Goal: Information Seeking & Learning: Learn about a topic

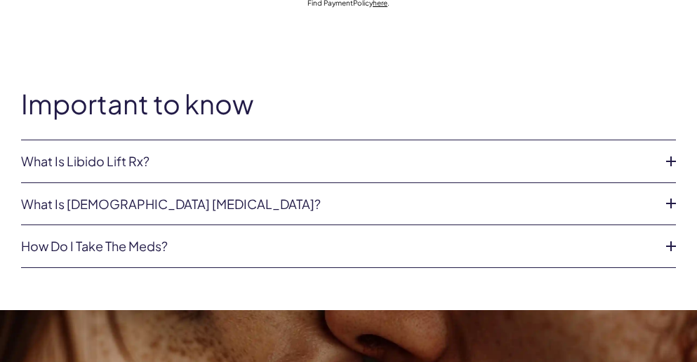
scroll to position [1108, 0]
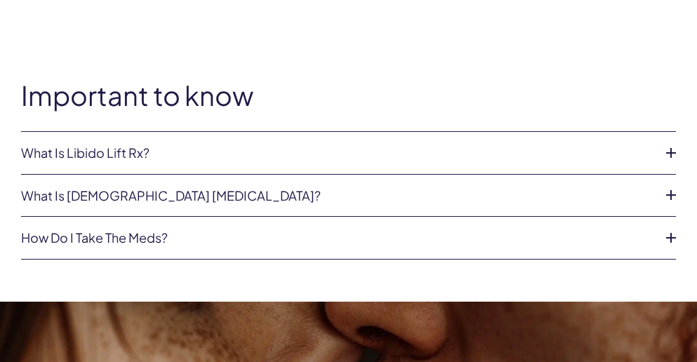
click at [324, 144] on li "What is Libido Lift Rx? Libido Lift Rx is a compounded medication* with L-Citru…" at bounding box center [348, 153] width 654 height 43
click at [671, 151] on icon at bounding box center [670, 152] width 21 height 21
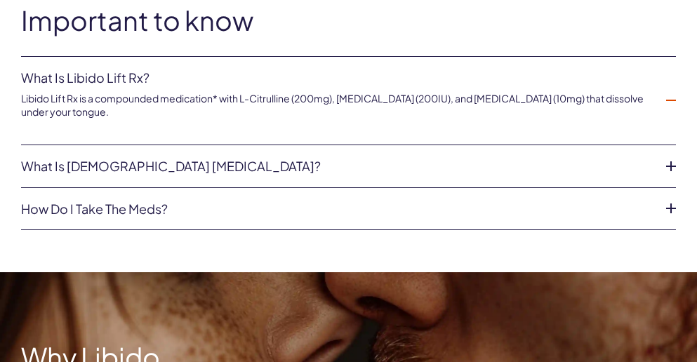
scroll to position [1192, 0]
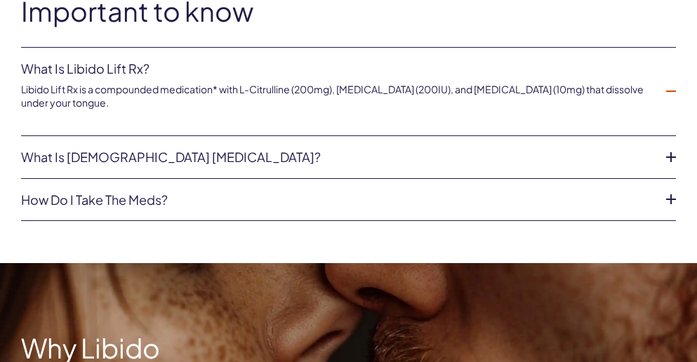
click at [670, 154] on icon at bounding box center [670, 157] width 21 height 21
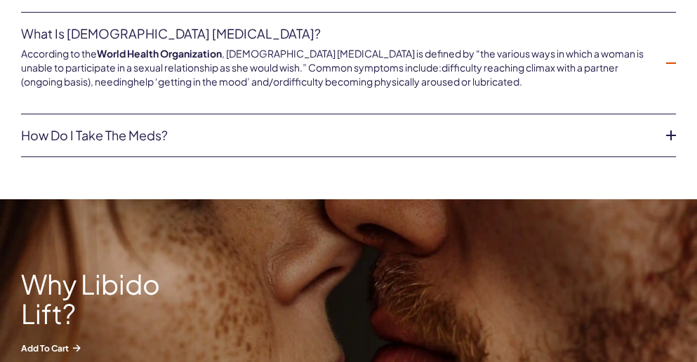
scroll to position [1272, 0]
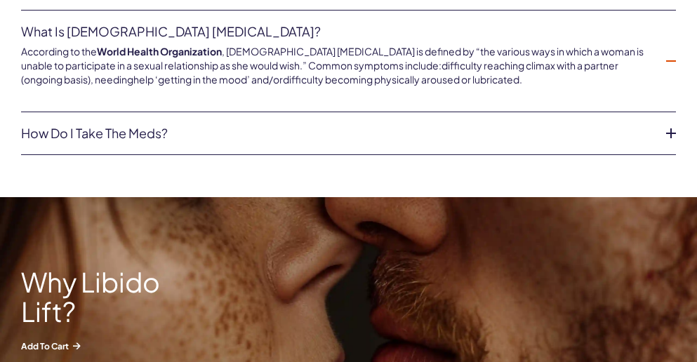
click at [666, 135] on icon at bounding box center [670, 133] width 21 height 21
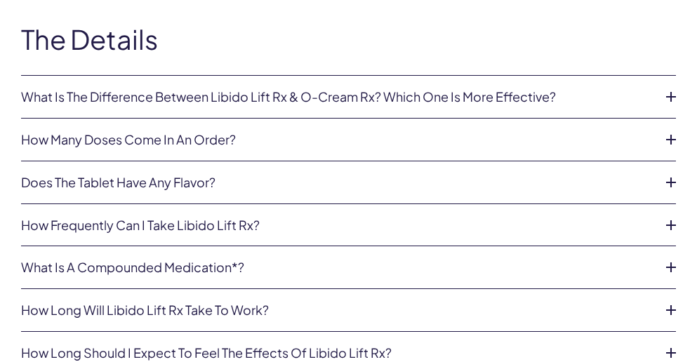
scroll to position [3816, 0]
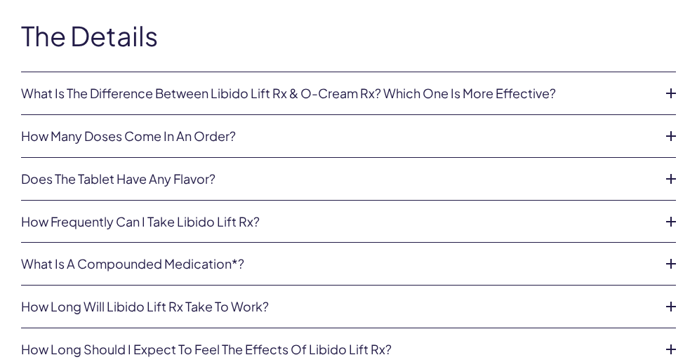
click at [668, 95] on icon at bounding box center [670, 93] width 21 height 21
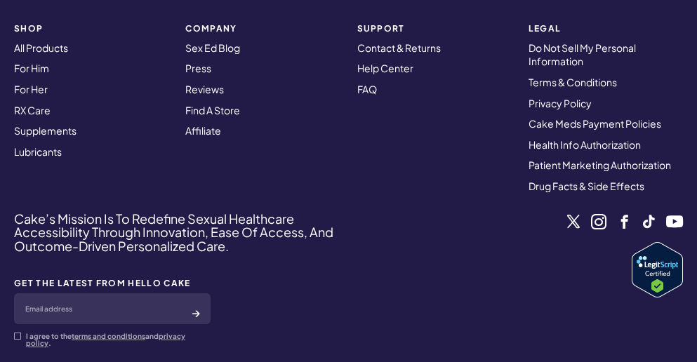
scroll to position [5742, 0]
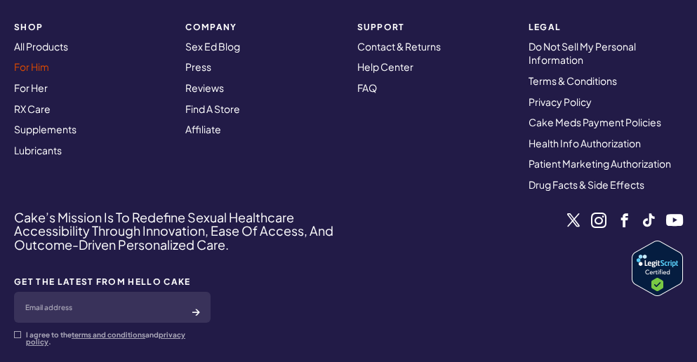
click at [40, 70] on link "For Him" at bounding box center [31, 66] width 35 height 13
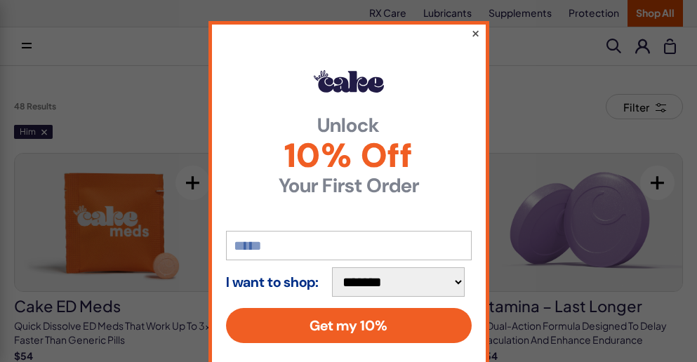
click at [473, 31] on button "×" at bounding box center [474, 33] width 9 height 17
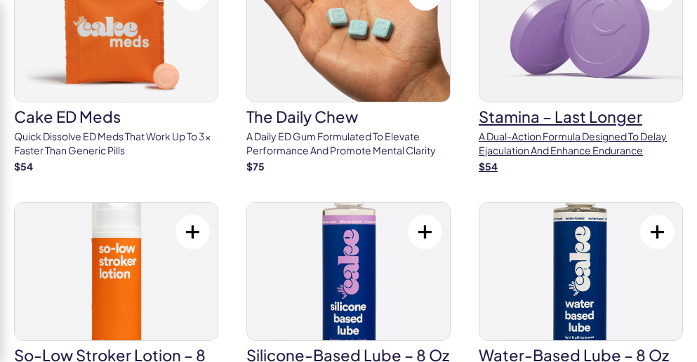
scroll to position [193, 0]
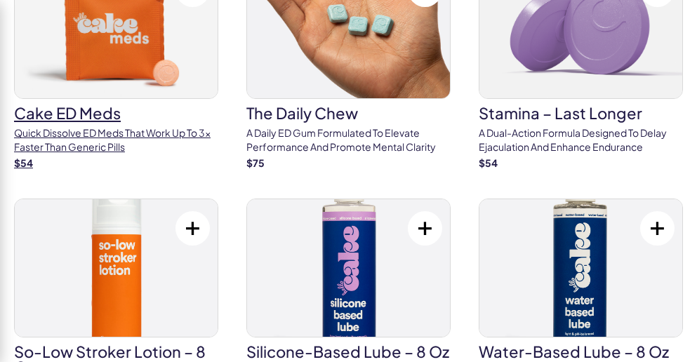
click at [179, 128] on p "Quick dissolve ED Meds that work up to 3x faster than generic pills" at bounding box center [116, 139] width 204 height 27
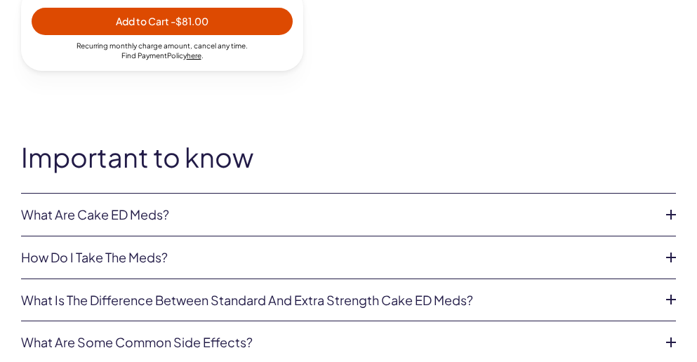
scroll to position [1280, 0]
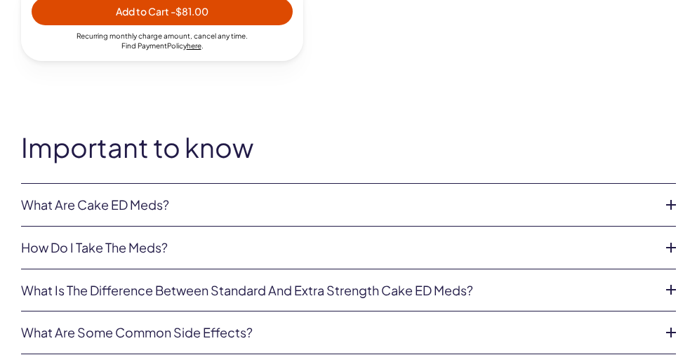
click at [227, 203] on link "What are Cake ED Meds?" at bounding box center [337, 205] width 632 height 14
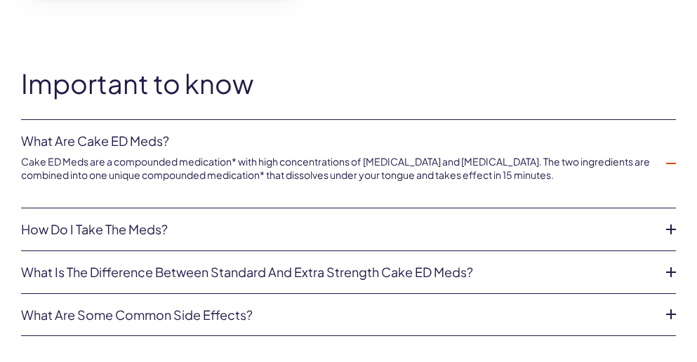
scroll to position [1345, 0]
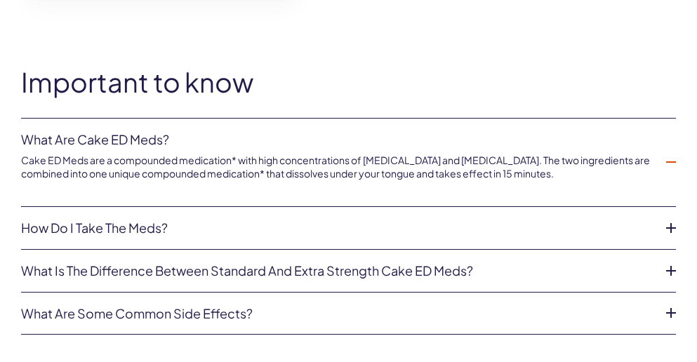
click at [385, 160] on p "Cake ED Meds are a compounded medication* with high concentrations of Sildenafi…" at bounding box center [337, 167] width 632 height 27
copy p "[MEDICAL_DATA]"
click at [451, 161] on p "Cake ED Meds are a compounded medication* with high concentrations of Sildenafi…" at bounding box center [337, 167] width 632 height 27
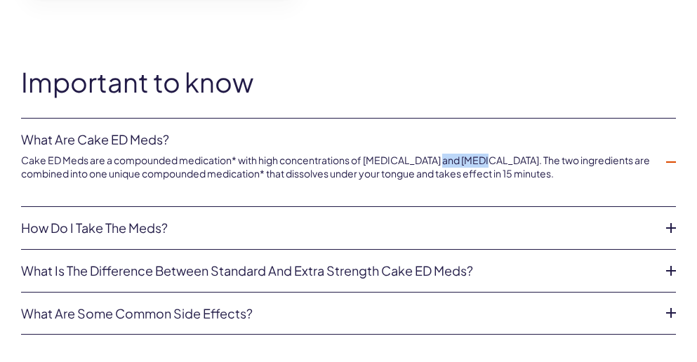
copy p "Tadalafil"
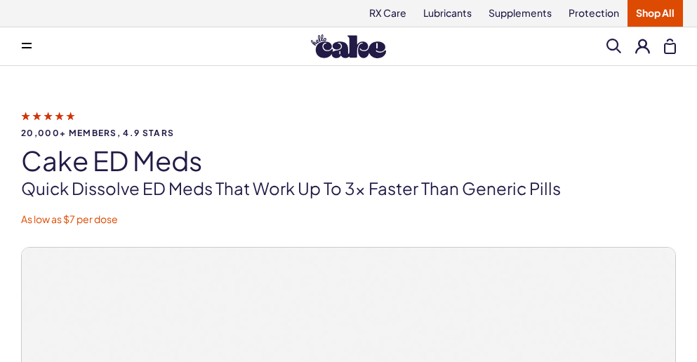
scroll to position [6, 0]
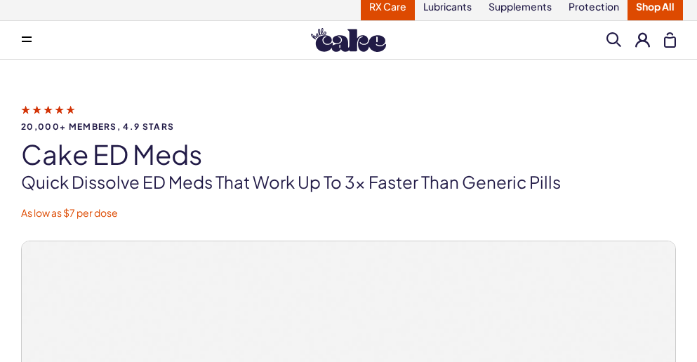
click at [389, 12] on link "RX Care" at bounding box center [388, 7] width 54 height 27
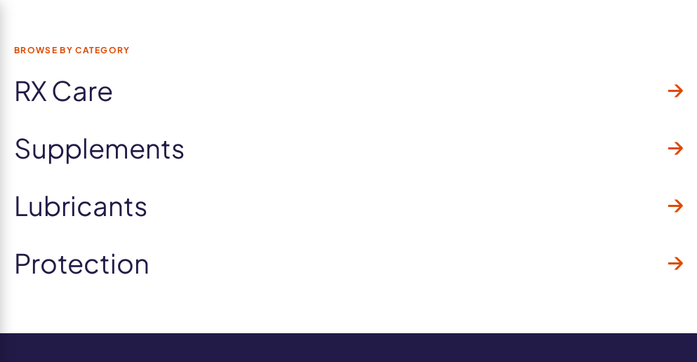
scroll to position [2220, 0]
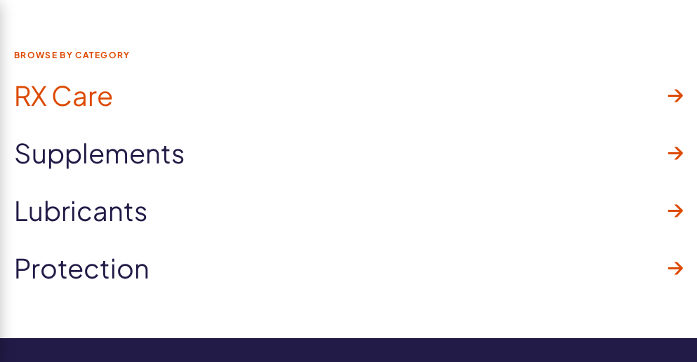
click at [132, 99] on link "RX Care" at bounding box center [348, 96] width 668 height 58
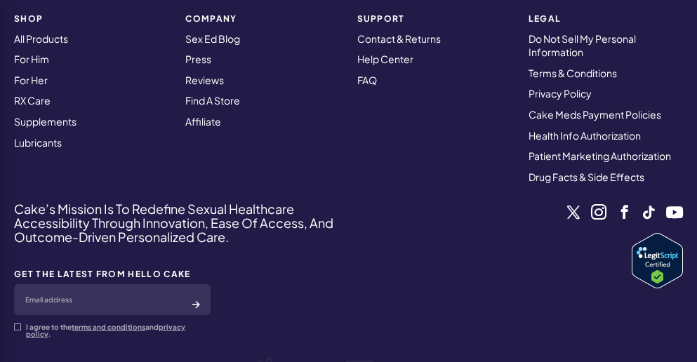
scroll to position [2588, 0]
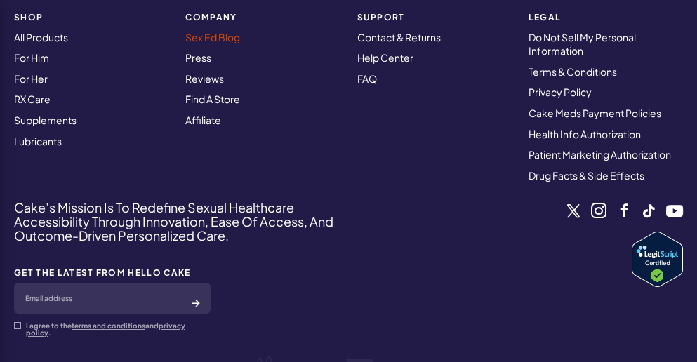
click at [214, 37] on link "Sex Ed Blog" at bounding box center [212, 37] width 55 height 13
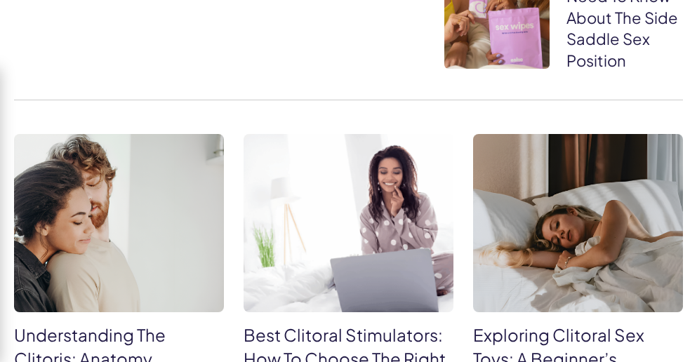
scroll to position [579, 0]
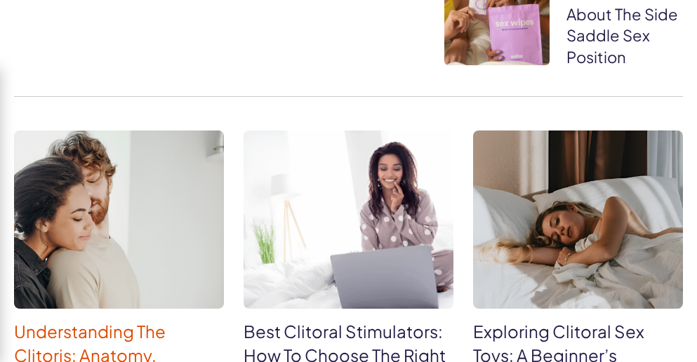
click at [135, 321] on link "Understanding The Clitoris: Anatomy, Function, And Pleasure" at bounding box center [105, 355] width 182 height 68
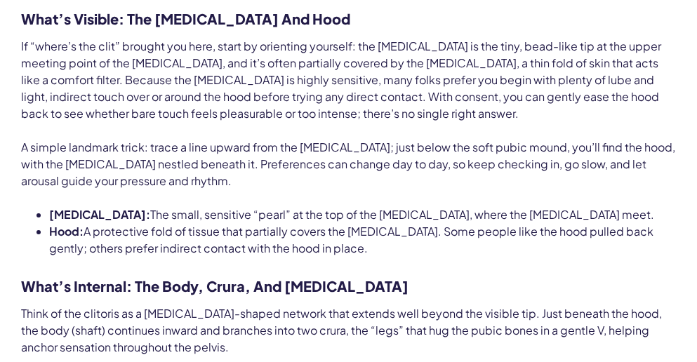
scroll to position [1664, 0]
